Goal: Task Accomplishment & Management: Manage account settings

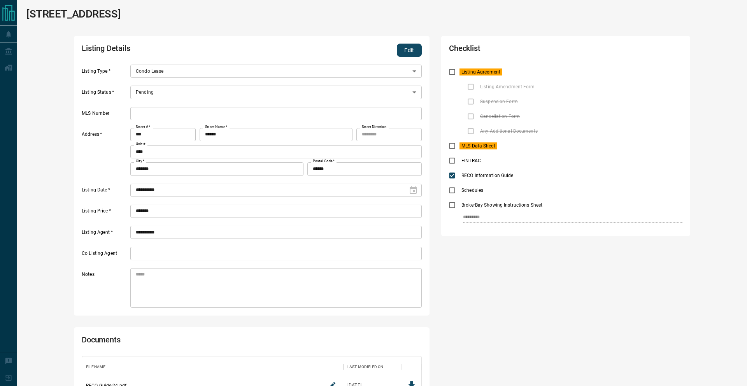
scroll to position [37, 339]
click at [408, 55] on button "Edit" at bounding box center [409, 50] width 25 height 13
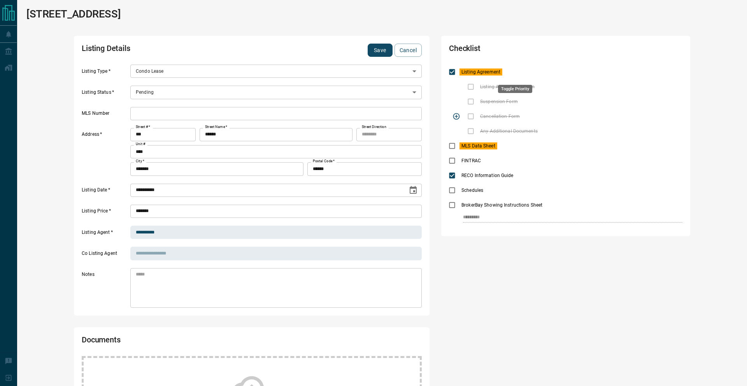
drag, startPoint x: 511, startPoint y: 71, endPoint x: 462, endPoint y: 111, distance: 63.4
click at [511, 71] on icon "priority" at bounding box center [515, 71] width 9 height 9
click at [510, 145] on icon "priority" at bounding box center [511, 144] width 2 height 5
drag, startPoint x: 669, startPoint y: 218, endPoint x: 599, endPoint y: 218, distance: 70.1
click at [669, 219] on div "*********" at bounding box center [573, 218] width 220 height 10
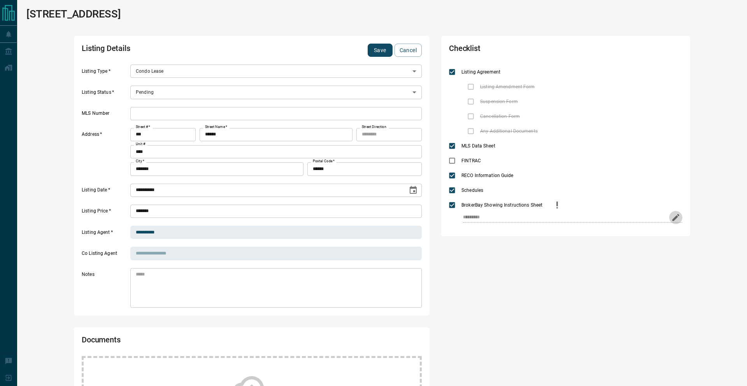
drag, startPoint x: 675, startPoint y: 216, endPoint x: 560, endPoint y: 225, distance: 116.0
click at [675, 216] on icon "edit" at bounding box center [676, 217] width 9 height 9
drag, startPoint x: 515, startPoint y: 218, endPoint x: 385, endPoint y: 221, distance: 129.7
click at [385, 221] on div "**********" at bounding box center [382, 278] width 712 height 484
type input "*"
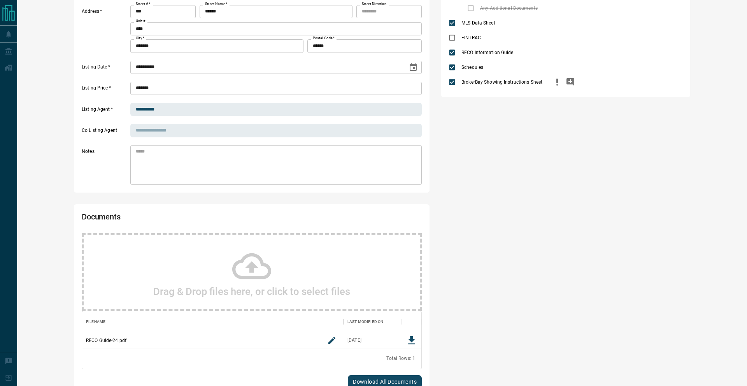
scroll to position [132, 0]
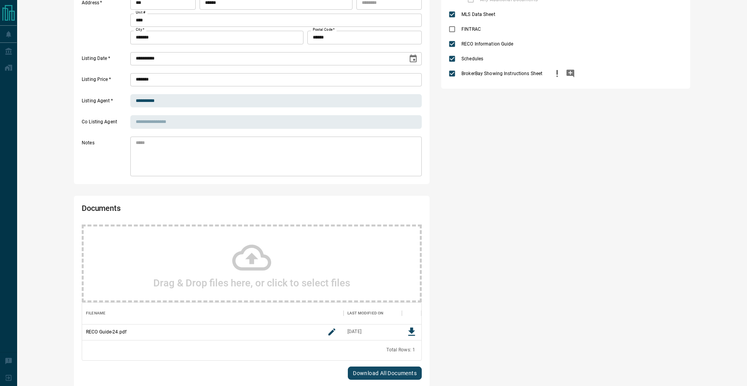
click at [277, 257] on div "Drag & Drop files here, or click to select files" at bounding box center [252, 264] width 340 height 78
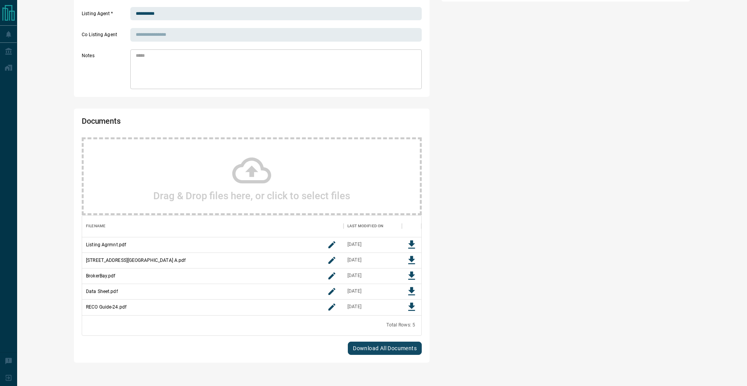
scroll to position [0, 0]
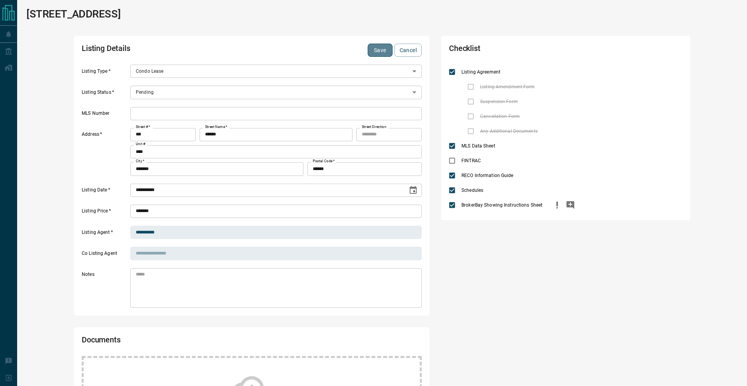
click at [379, 53] on button "Save" at bounding box center [380, 50] width 25 height 13
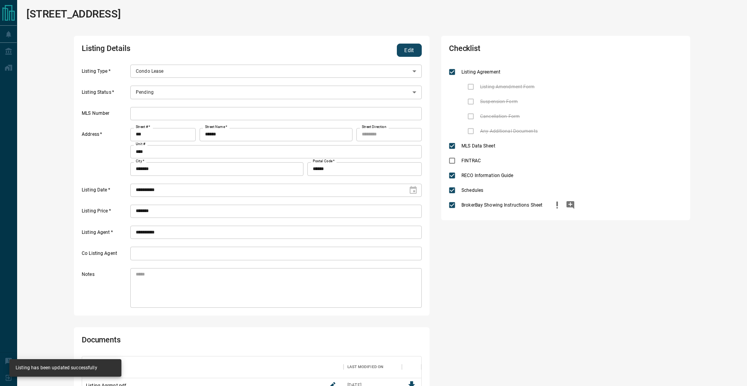
scroll to position [162, 339]
drag, startPoint x: 408, startPoint y: 46, endPoint x: 290, endPoint y: 78, distance: 122.2
click at [408, 46] on button "Edit" at bounding box center [409, 50] width 25 height 13
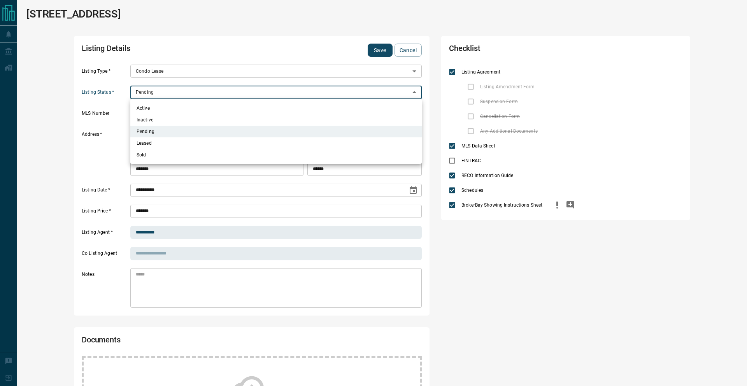
drag, startPoint x: 154, startPoint y: 92, endPoint x: 155, endPoint y: 104, distance: 12.1
click at [154, 92] on body "**********" at bounding box center [373, 333] width 747 height 667
click at [155, 106] on li "Active" at bounding box center [276, 108] width 292 height 12
type input "*"
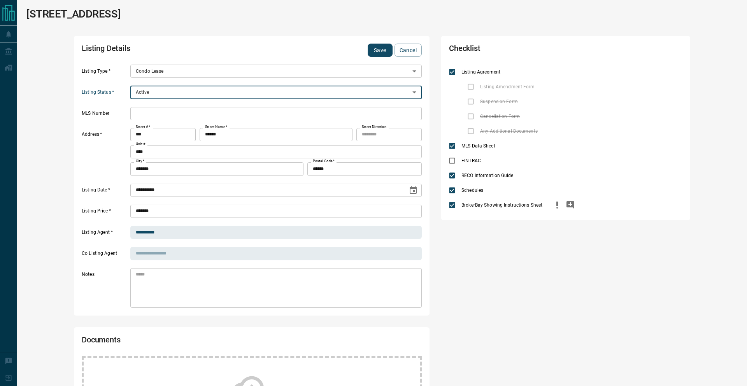
click at [223, 113] on input "text" at bounding box center [276, 113] width 292 height 13
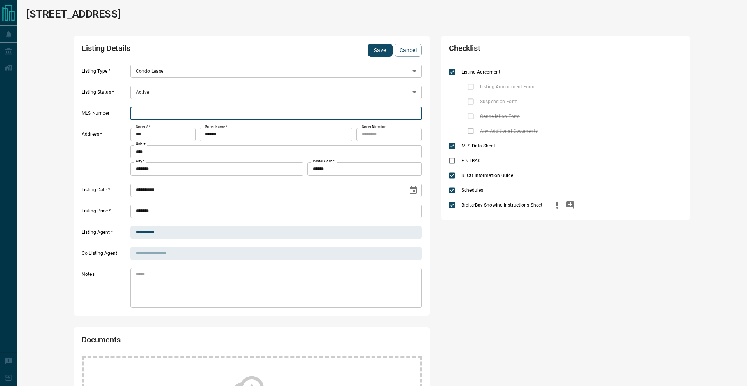
paste input "*********"
type input "*********"
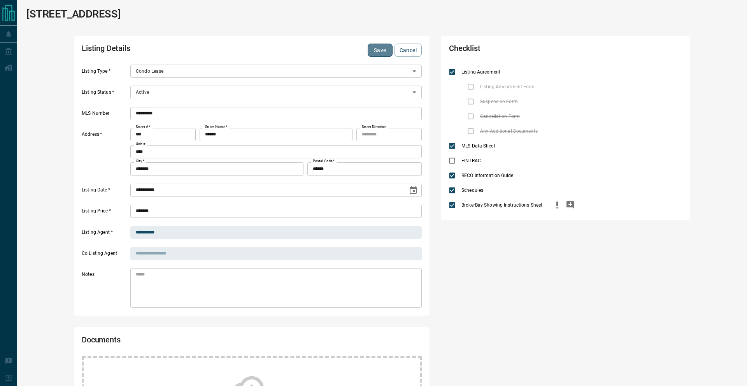
click at [383, 46] on button "Save" at bounding box center [380, 50] width 25 height 13
